Goal: Complete application form: Complete application form

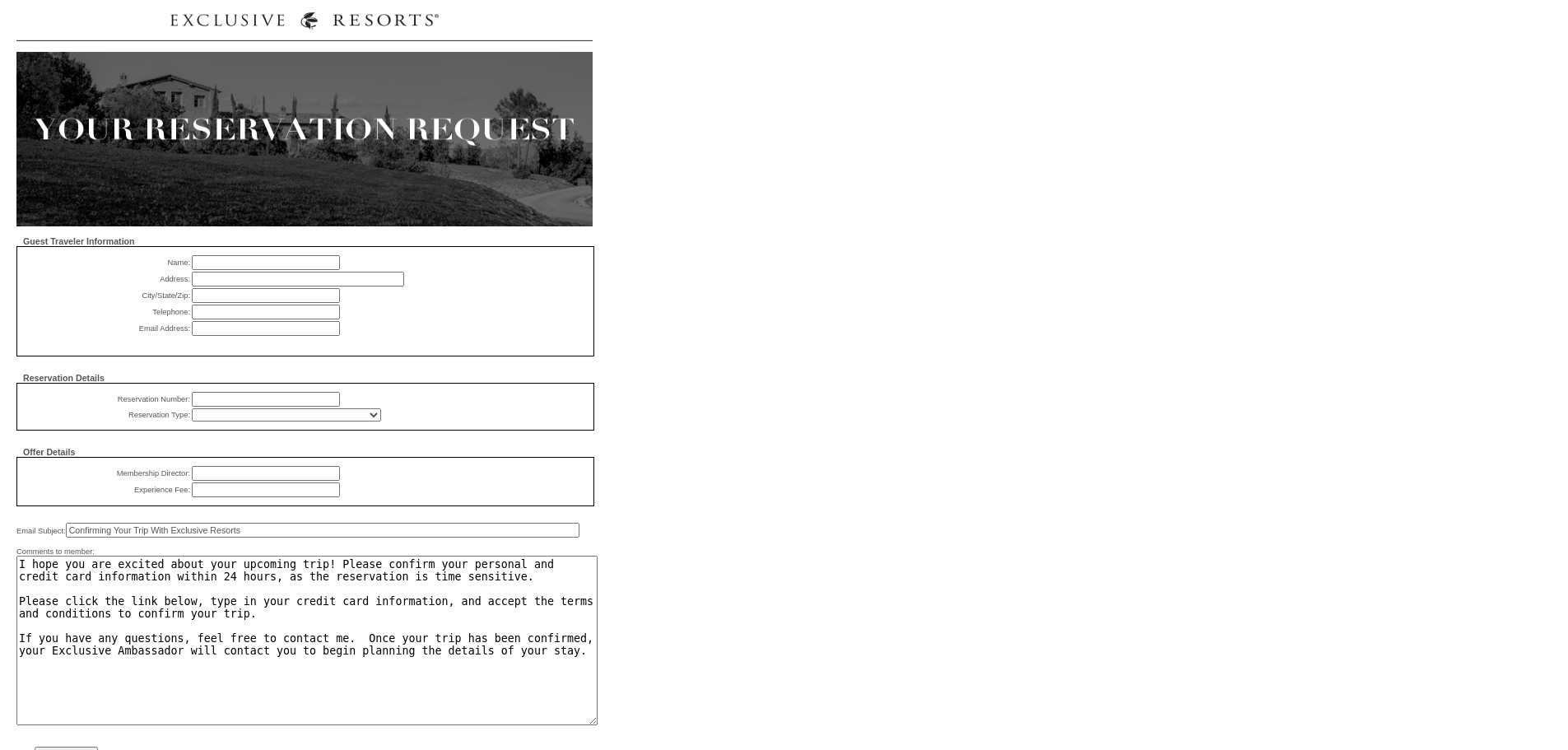
click at [273, 265] on input "text" at bounding box center [265, 262] width 149 height 15
type input "[PERSON_NAME]"
type input "Please Update"
type input "p"
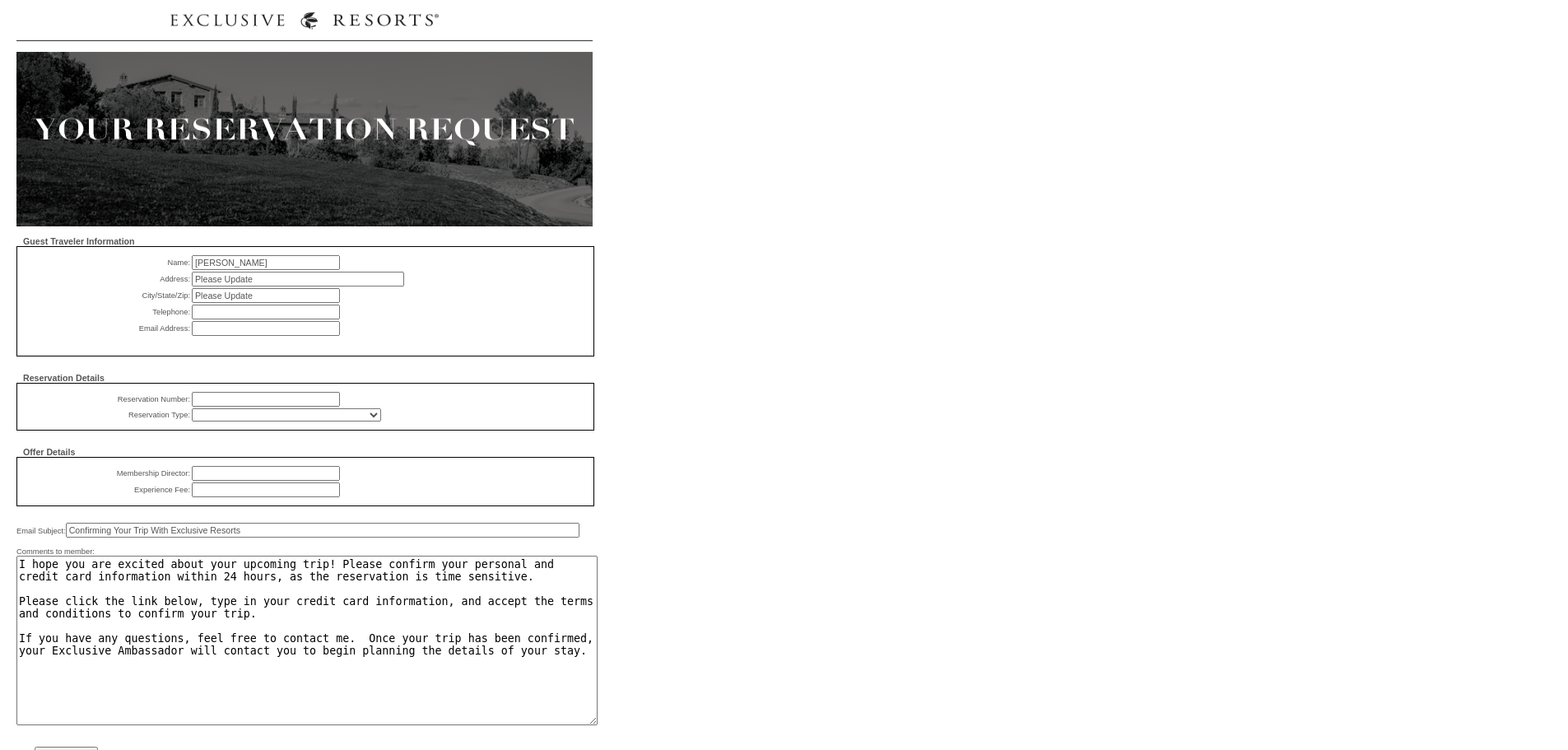
type input "O"
type input "Please Provide"
click at [294, 335] on input "text" at bounding box center [265, 328] width 149 height 15
paste input "[PERSON_NAME][EMAIL_ADDRESS][PERSON_NAME][DOMAIN_NAME]"
type input "[PERSON_NAME][EMAIL_ADDRESS][PERSON_NAME][DOMAIN_NAME]"
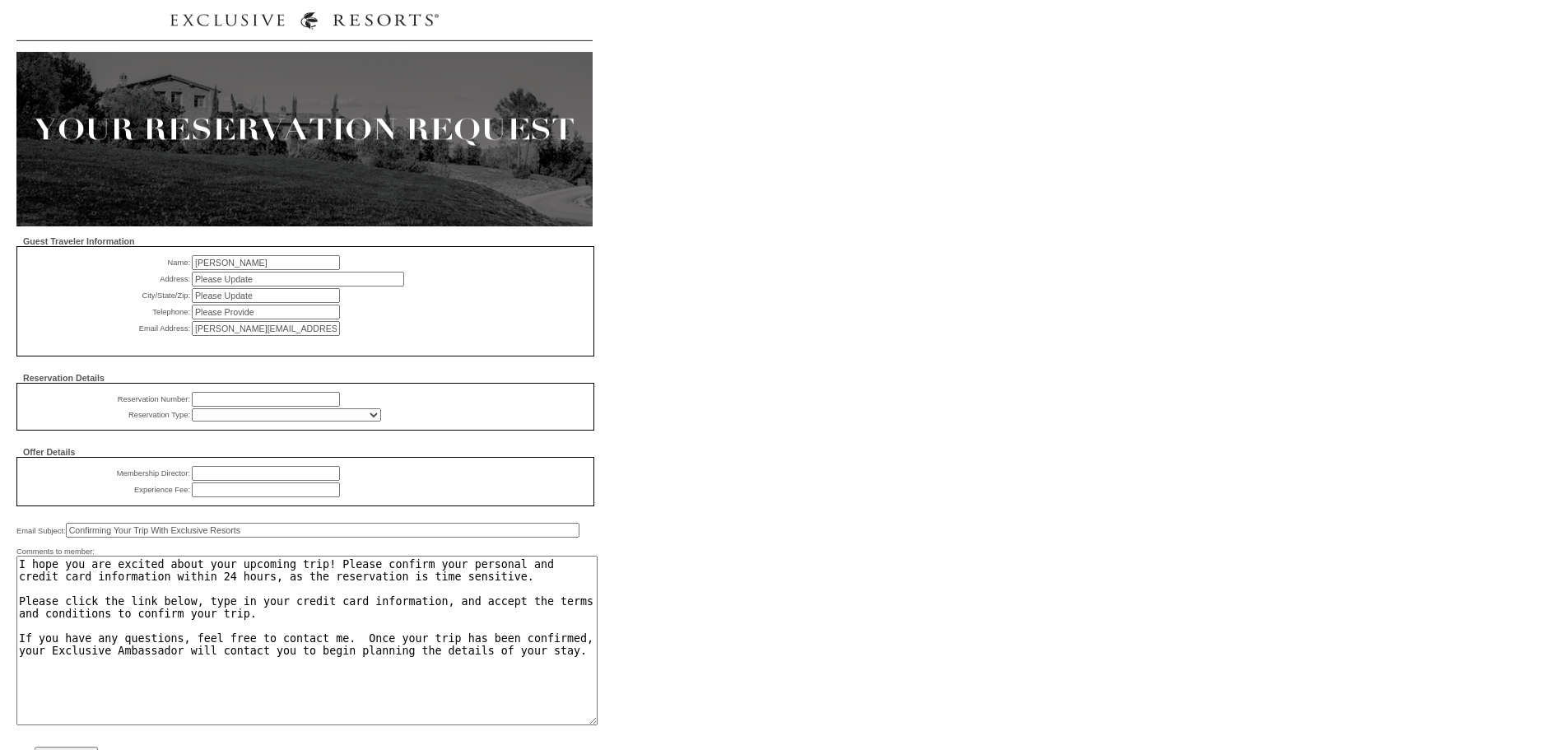
click at [383, 334] on td "[PERSON_NAME][EMAIL_ADDRESS][PERSON_NAME][DOMAIN_NAME] Please enter an email ad…" at bounding box center [352, 328] width 322 height 15
click at [222, 406] on input "text" at bounding box center [265, 399] width 149 height 15
paste input "1810602"
type input "1810602"
click at [247, 421] on select "RD (Comp) - All Exec (Comp) - All Charity (Comp) - Member Donated Charity (Comp…" at bounding box center [286, 415] width 190 height 13
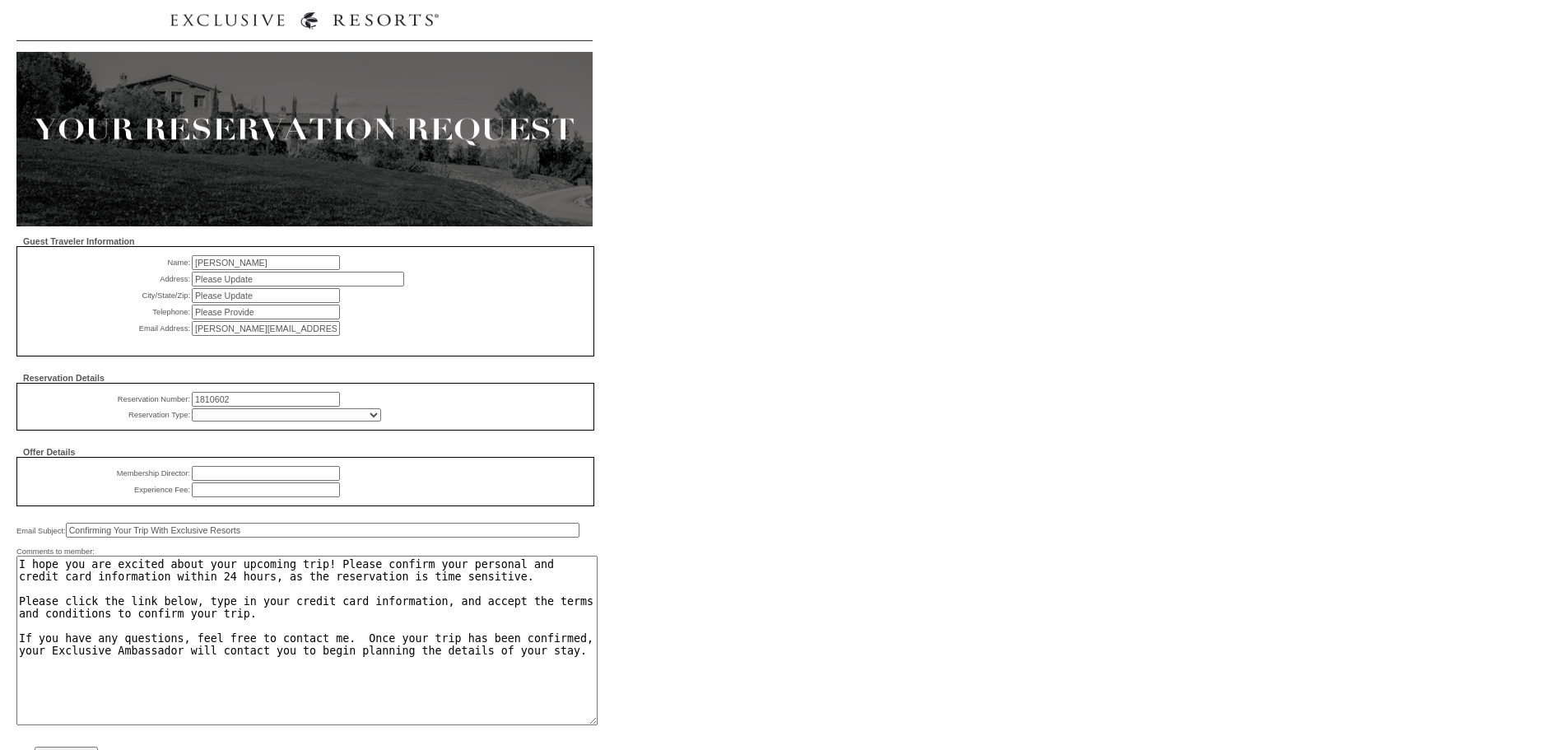
select select "837"
click at [191, 416] on select "RD (Comp) - All Exec (Comp) - All Charity (Comp) - Member Donated Charity (Comp…" at bounding box center [286, 415] width 190 height 13
drag, startPoint x: 244, startPoint y: 482, endPoint x: 255, endPoint y: 481, distance: 11.0
click at [245, 480] on input "text" at bounding box center [265, 473] width 149 height 15
type input "Exclusive Alliances"
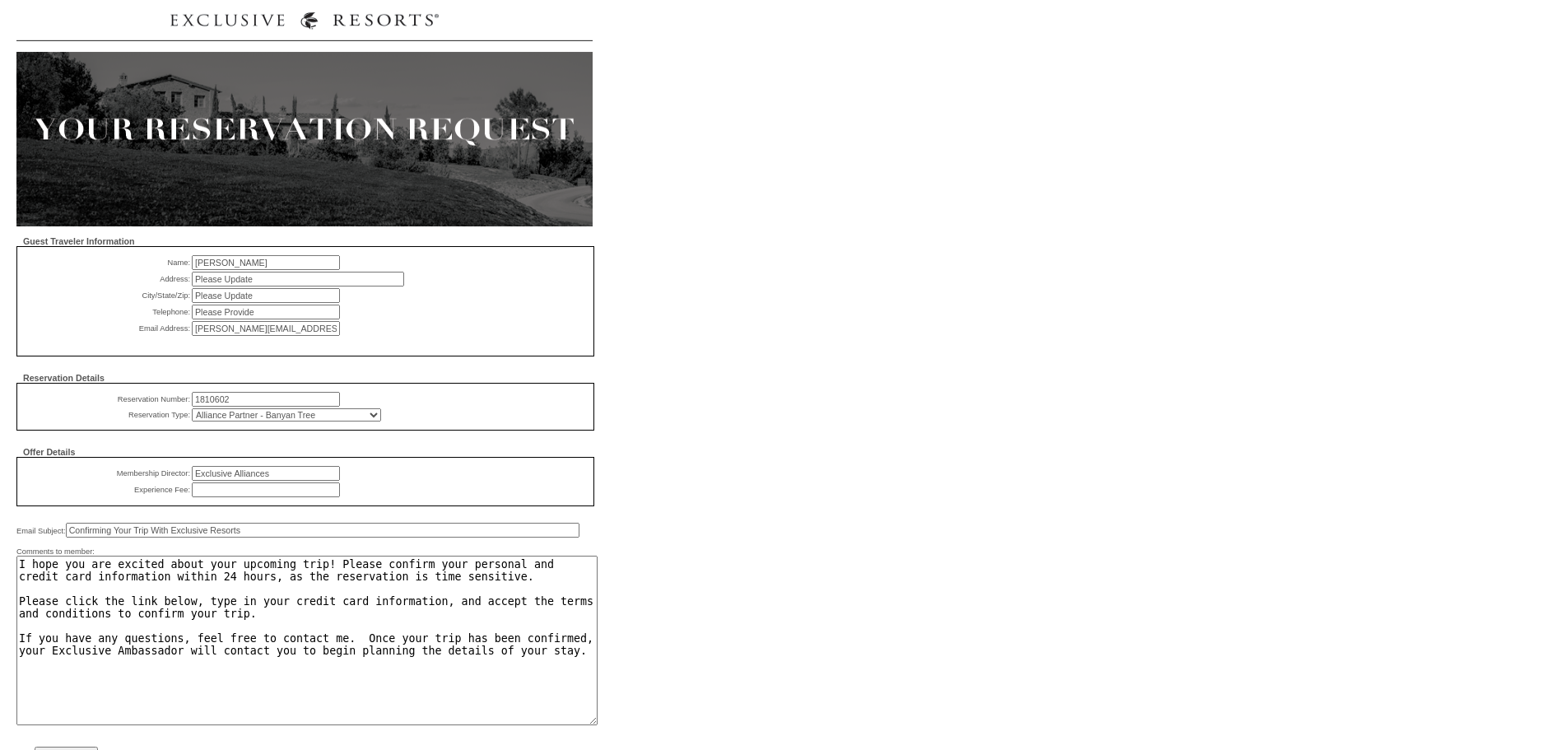
click at [242, 497] on input "text" at bounding box center [265, 489] width 149 height 15
type input "$0"
click at [80, 538] on input "Confirming Your Trip With Exclusive Resorts" at bounding box center [322, 529] width 513 height 15
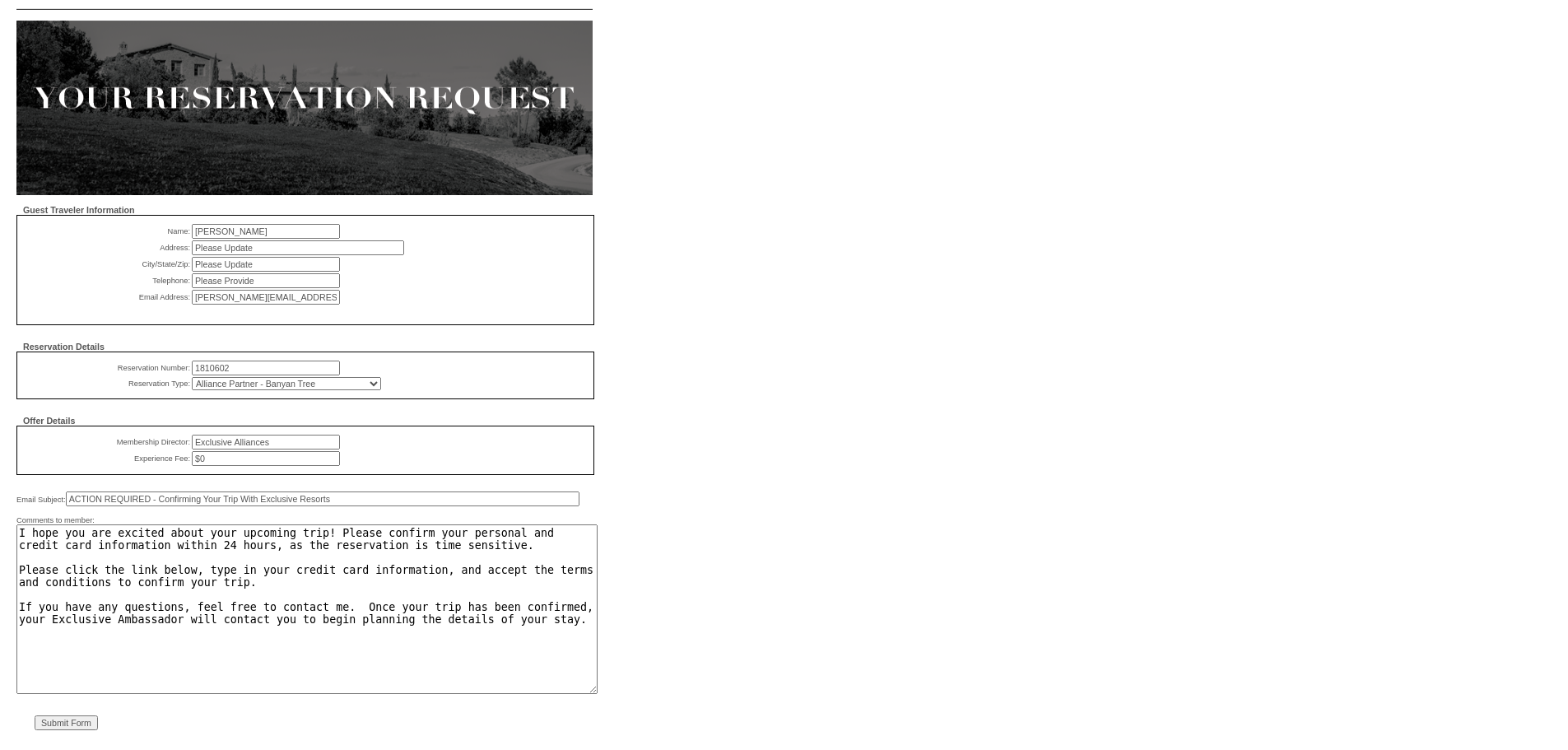
scroll to position [62, 0]
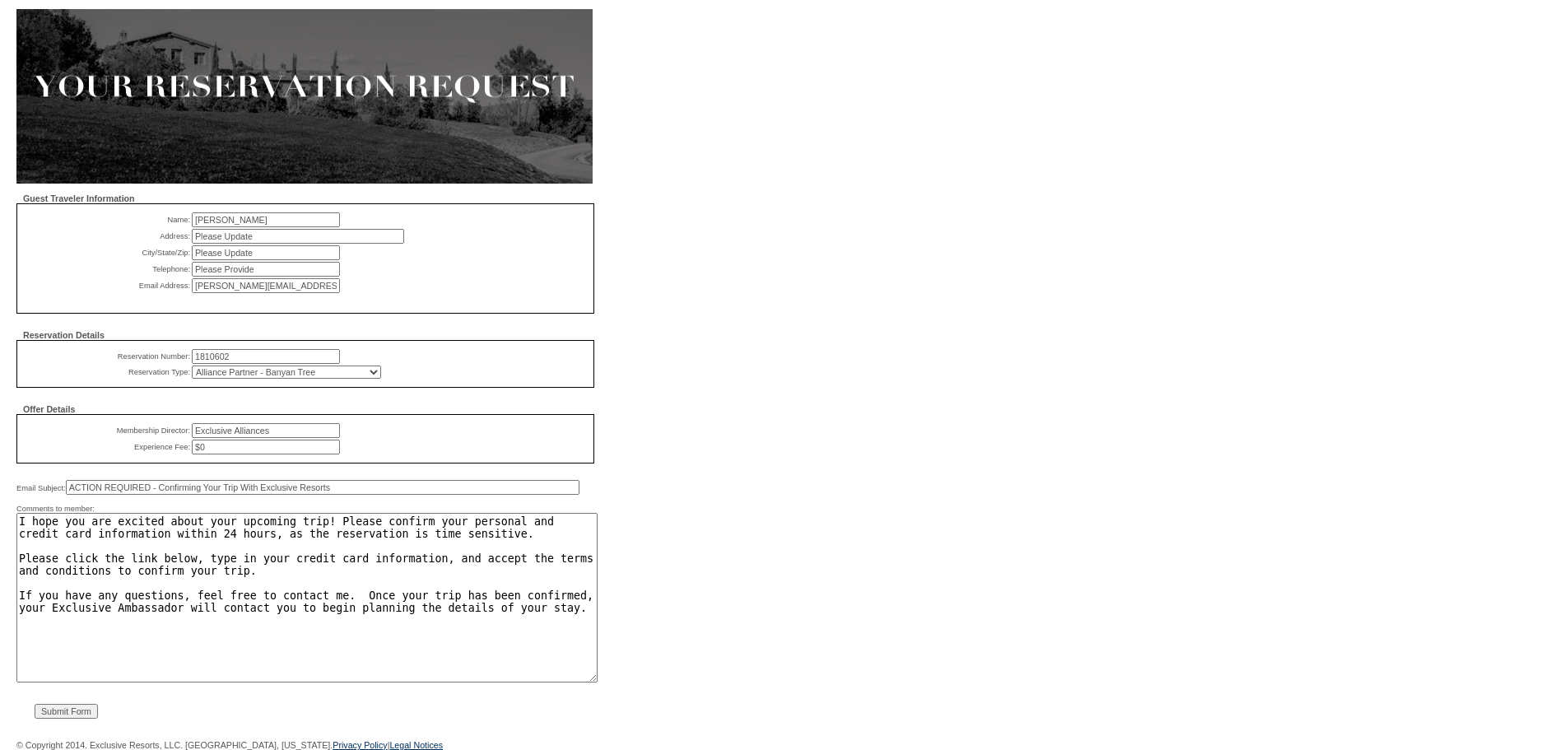
type input "ACTION REQUIRED - Confirming Your Trip With Exclusive Resorts"
click at [72, 705] on input "Submit Form" at bounding box center [67, 711] width 64 height 15
